Goal: Transaction & Acquisition: Purchase product/service

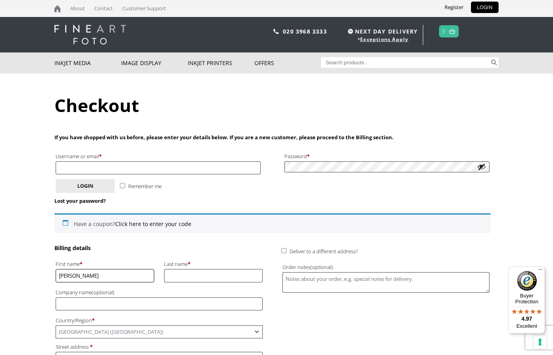
type input "Ronald"
type input "Barker"
click at [124, 326] on span "United Kingdom (UK)" at bounding box center [159, 332] width 206 height 12
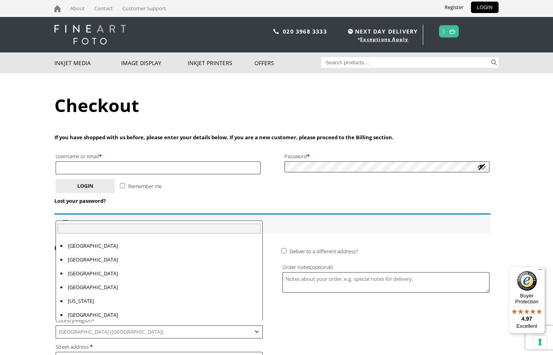
scroll to position [3188, 0]
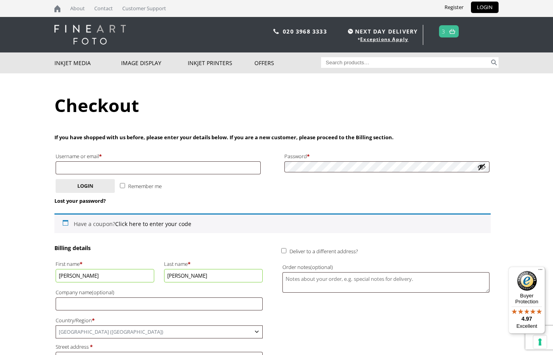
click at [123, 326] on span "United Kingdom (UK)" at bounding box center [159, 332] width 206 height 12
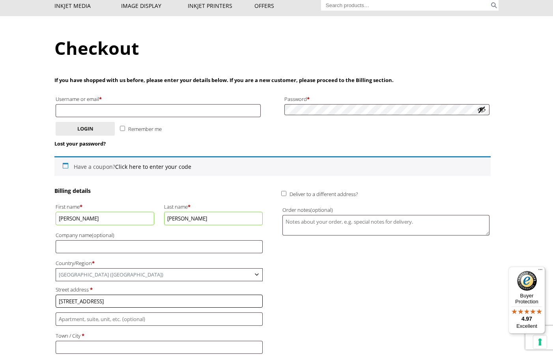
scroll to position [58, 0]
type input "34 Greenview Avenue"
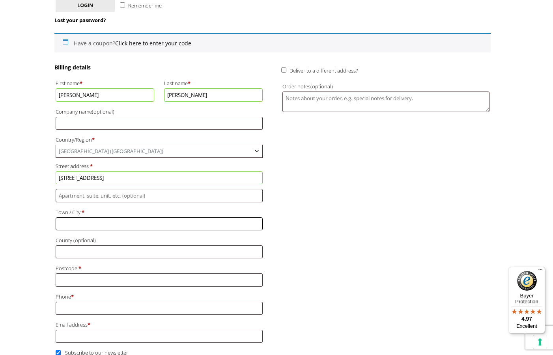
scroll to position [180, 0]
type input "C"
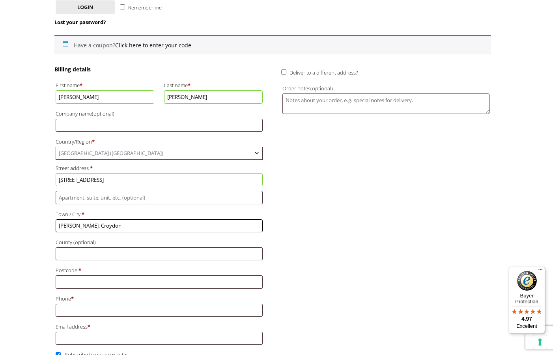
type input "Shirley, Croydon"
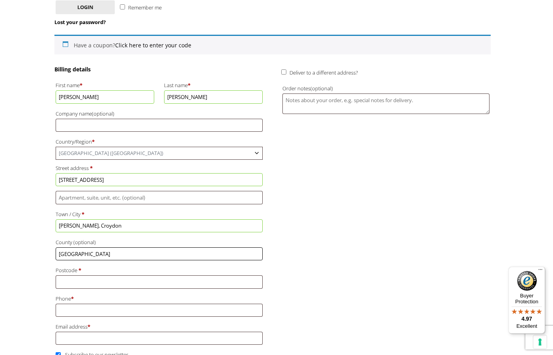
type input "Surrey"
type input "CR0 7QU"
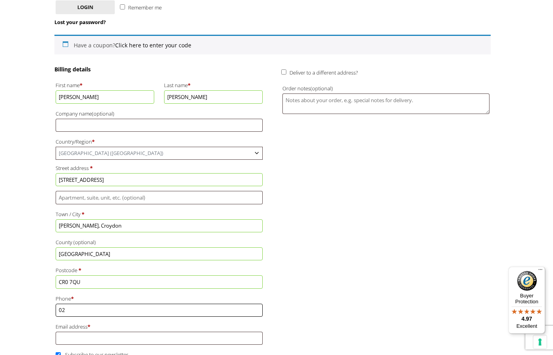
type input "0"
type input "07973326489"
type input "ronaldkbarker@gmail.com"
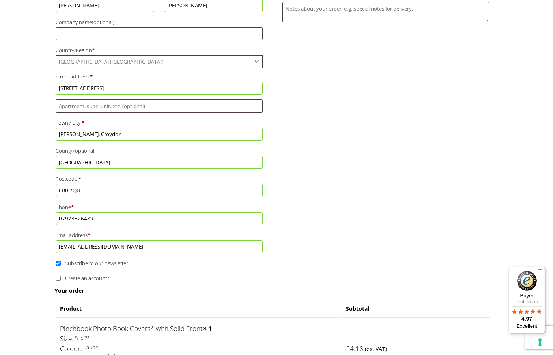
scroll to position [271, 0]
click at [58, 260] on input "Subscribe to our newsletter" at bounding box center [58, 262] width 5 height 5
checkbox input "false"
click at [57, 276] on input "Create an account?" at bounding box center [58, 278] width 5 height 5
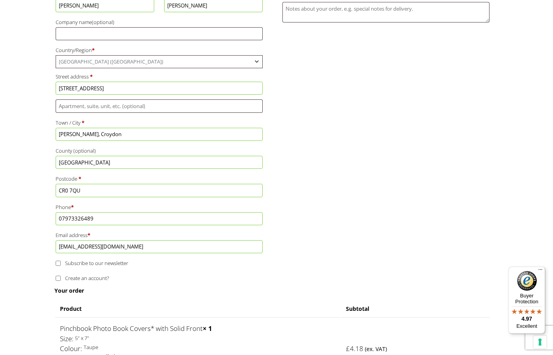
checkbox input "true"
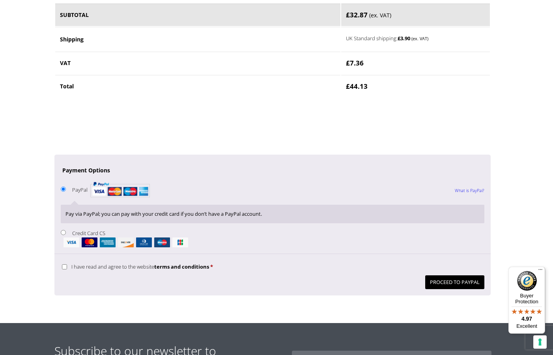
scroll to position [816, 0]
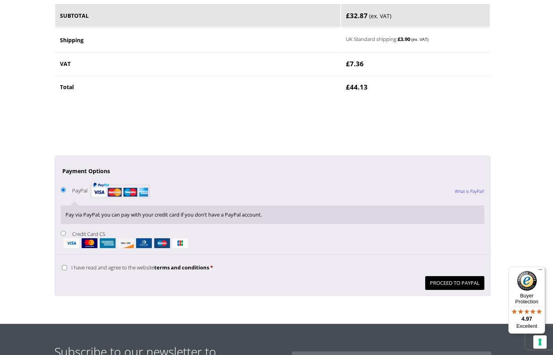
click at [65, 231] on input "Credit Card CS" at bounding box center [63, 233] width 5 height 5
radio input "true"
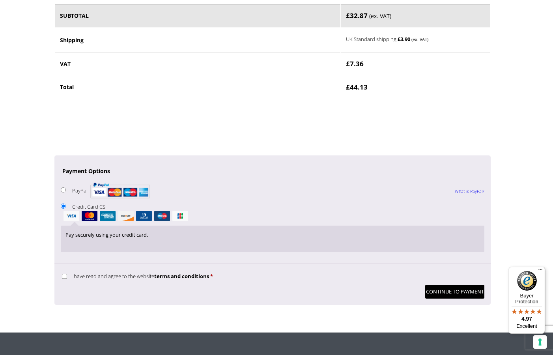
click at [66, 274] on input "I have read and agree to the website terms and conditions *" at bounding box center [64, 276] width 5 height 5
checkbox input "true"
click at [447, 285] on button "Continue to Payment" at bounding box center [454, 292] width 59 height 14
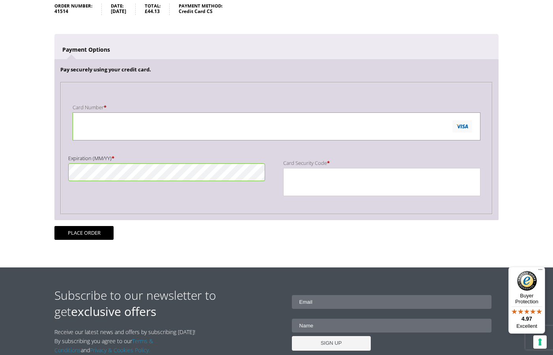
scroll to position [131, 0]
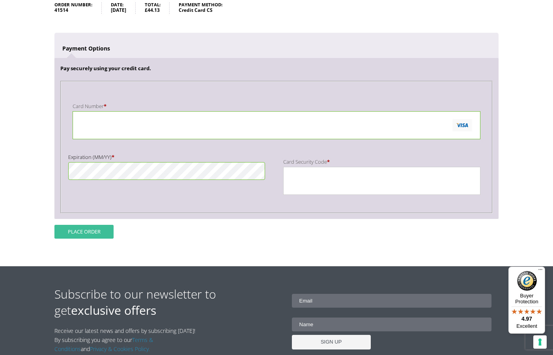
click at [88, 230] on button "Place order" at bounding box center [83, 232] width 59 height 14
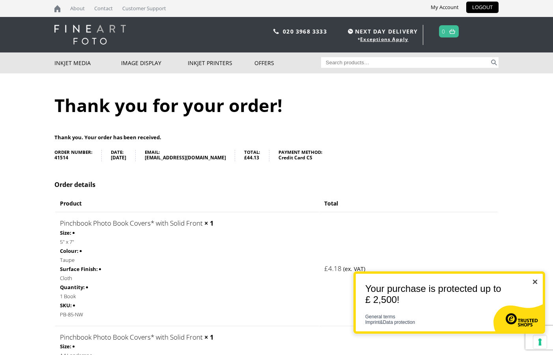
scroll to position [0, 0]
click at [534, 281] on img "Close" at bounding box center [535, 282] width 4 height 4
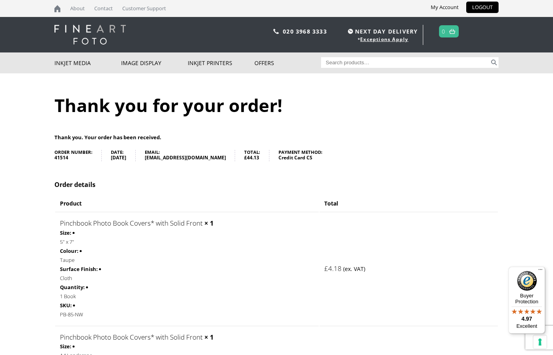
scroll to position [0, 0]
click at [487, 5] on link "LOGOUT" at bounding box center [482, 7] width 32 height 11
